Goal: Task Accomplishment & Management: Complete application form

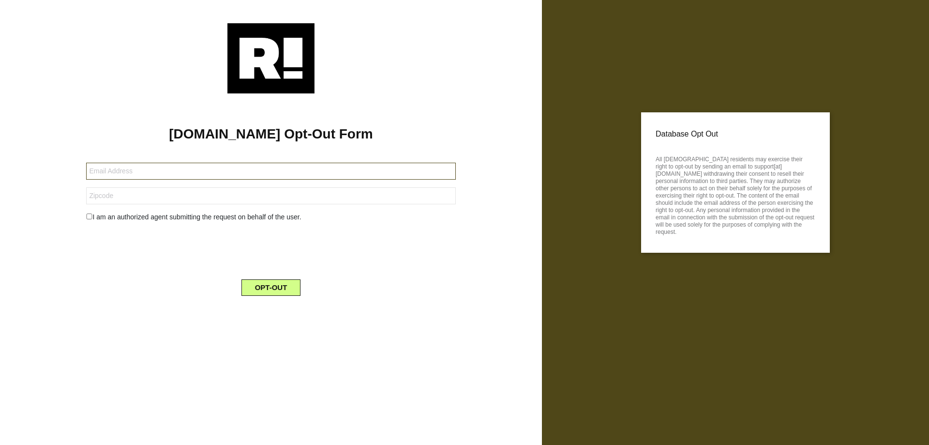
click at [244, 167] on input "text" at bounding box center [270, 171] width 369 height 17
paste input "[EMAIL_ADDRESS][DOMAIN_NAME]"
type input "[EMAIL_ADDRESS][DOMAIN_NAME]"
click at [169, 192] on input "text" at bounding box center [270, 195] width 369 height 17
paste input "90703"
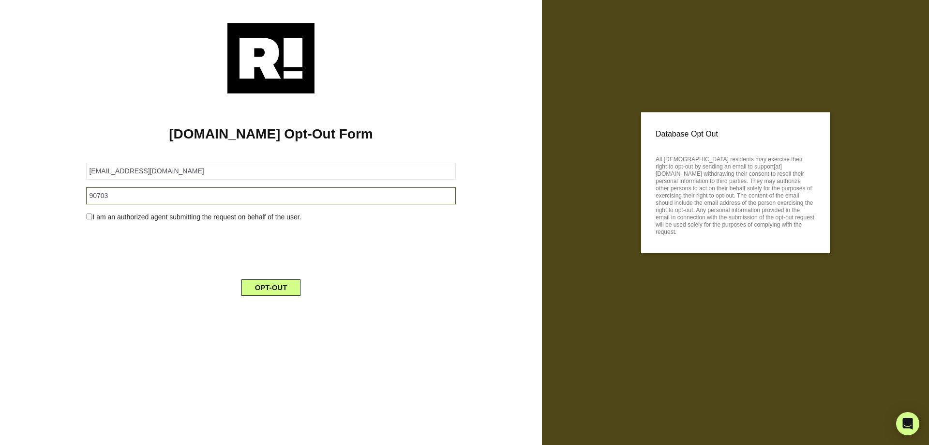
type input "90703"
click at [113, 216] on div "I am an authorized agent submitting the request on behalf of the user." at bounding box center [271, 217] width 384 height 10
click at [89, 215] on input "checkbox" at bounding box center [89, 216] width 6 height 6
checkbox input "true"
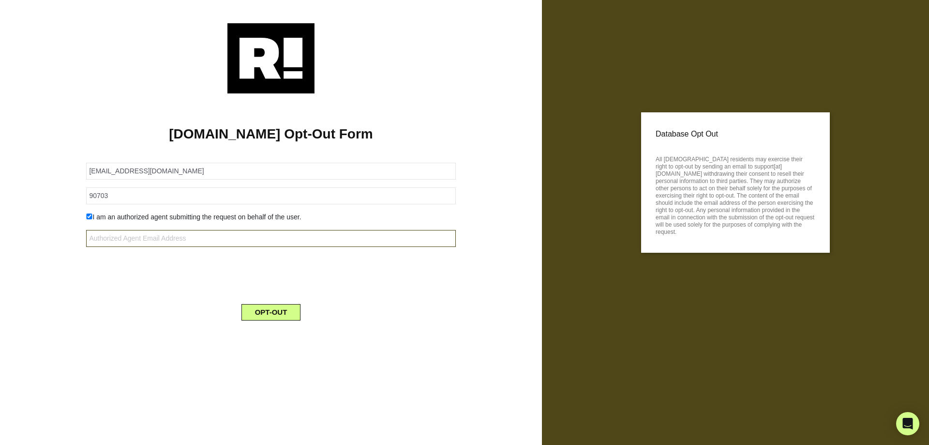
drag, startPoint x: 195, startPoint y: 239, endPoint x: 189, endPoint y: 247, distance: 9.7
click at [195, 239] on input "text" at bounding box center [270, 238] width 369 height 17
type input "privacy@josiemaran.com"
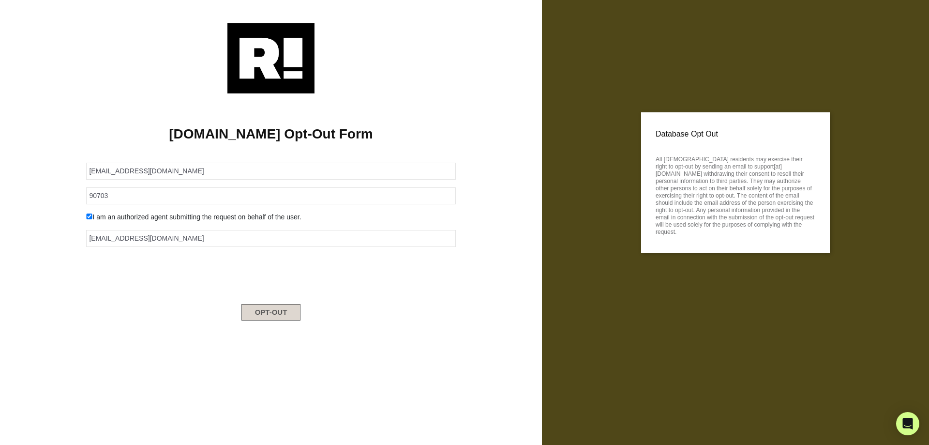
click at [287, 313] on button "OPT-OUT" at bounding box center [271, 312] width 60 height 16
